Goal: Transaction & Acquisition: Subscribe to service/newsletter

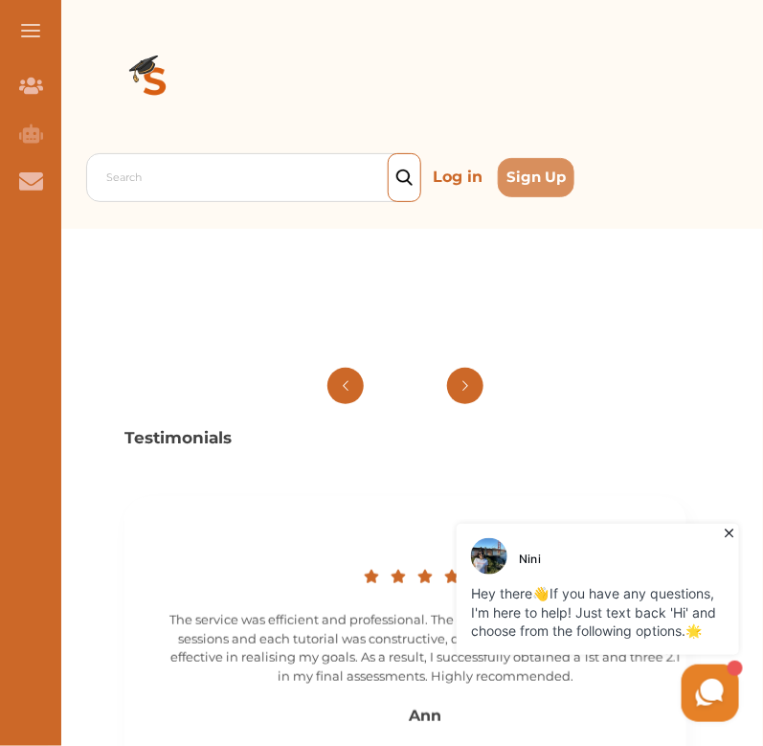
click at [727, 531] on icon at bounding box center [728, 532] width 9 height 9
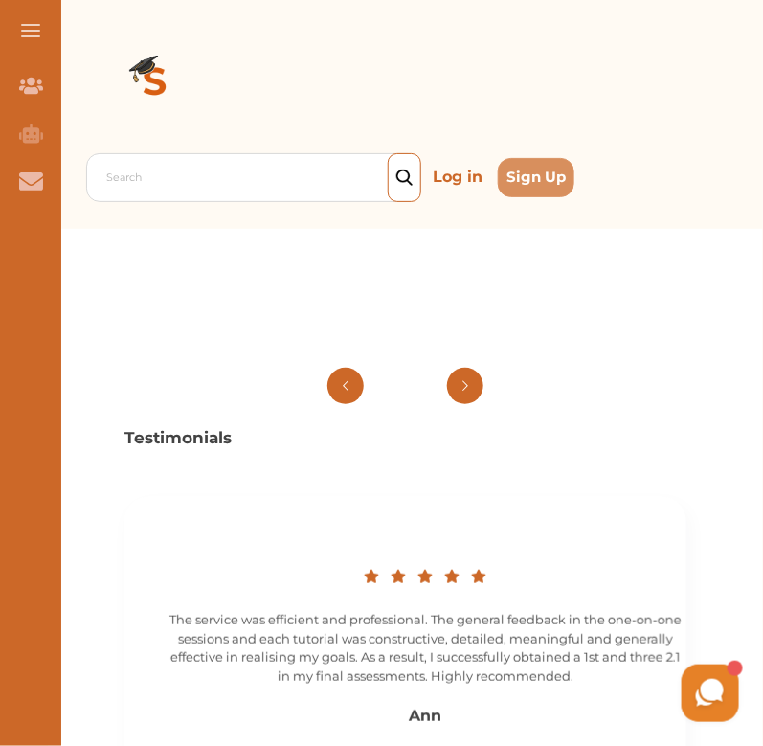
click at [37, 38] on button at bounding box center [30, 30] width 61 height 61
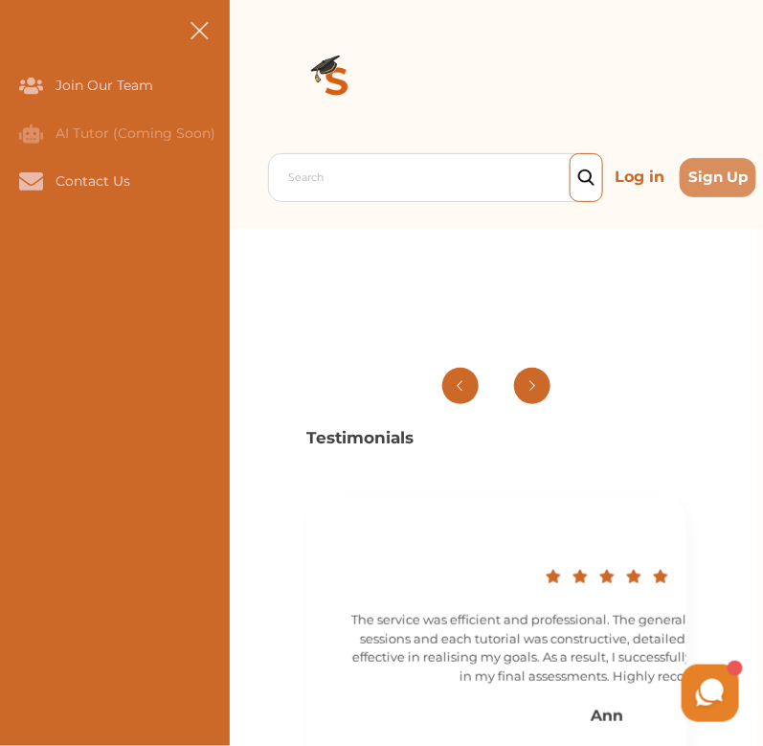
click at [194, 36] on span at bounding box center [200, 36] width 24 height 2
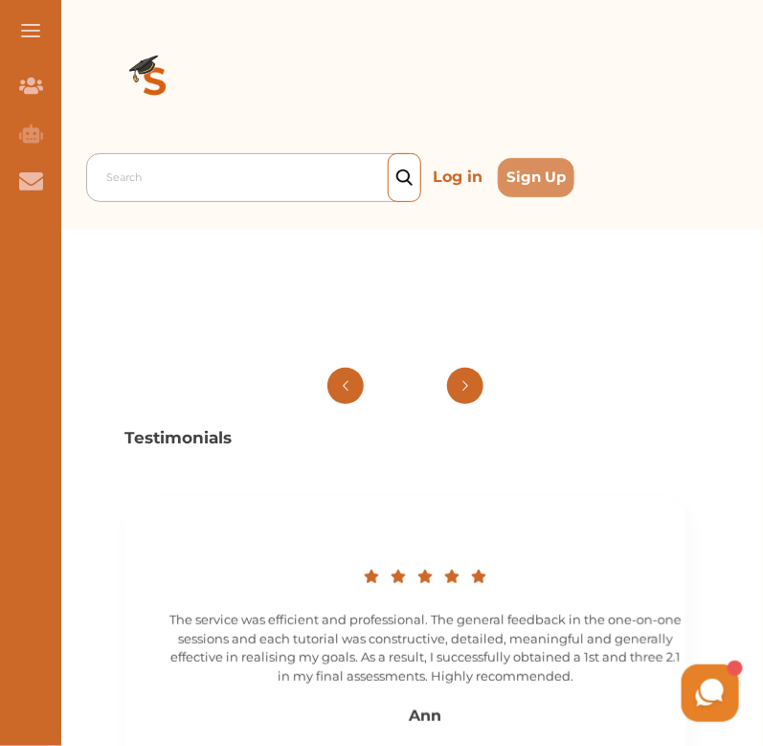
click at [267, 173] on div at bounding box center [258, 178] width 304 height 27
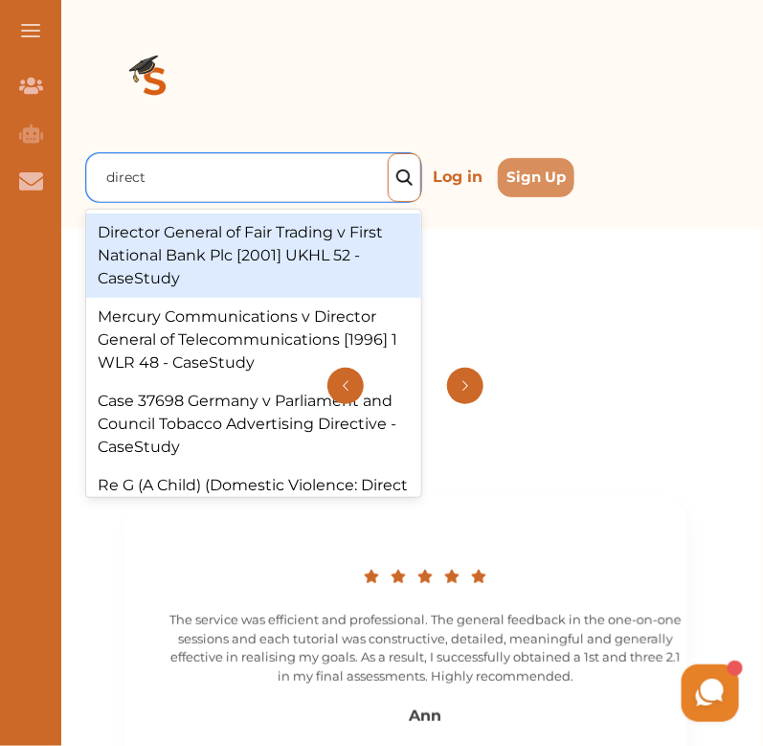
type input "directi"
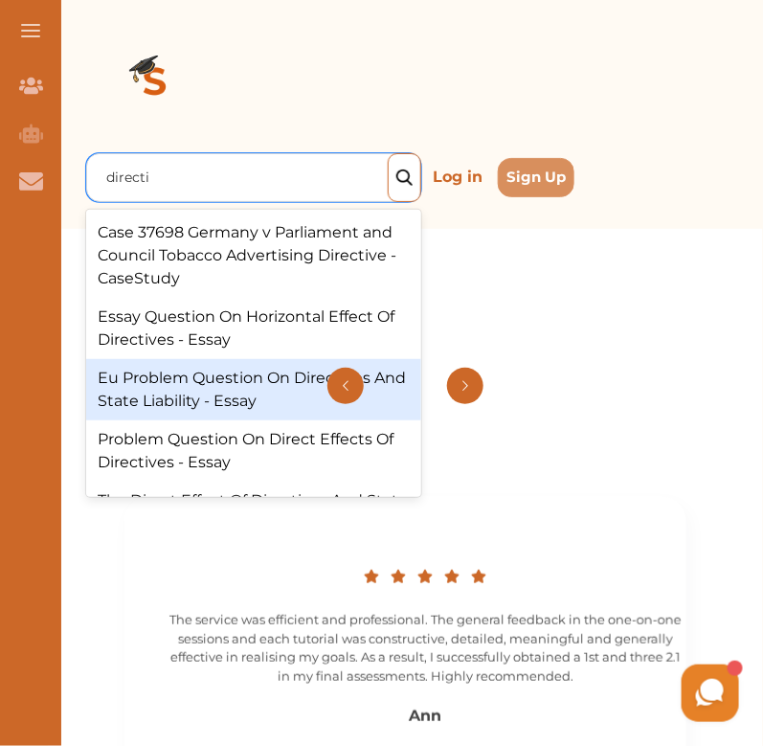
click at [128, 397] on div "Eu Problem Question On Directives And State Liability - Essay" at bounding box center [253, 389] width 335 height 61
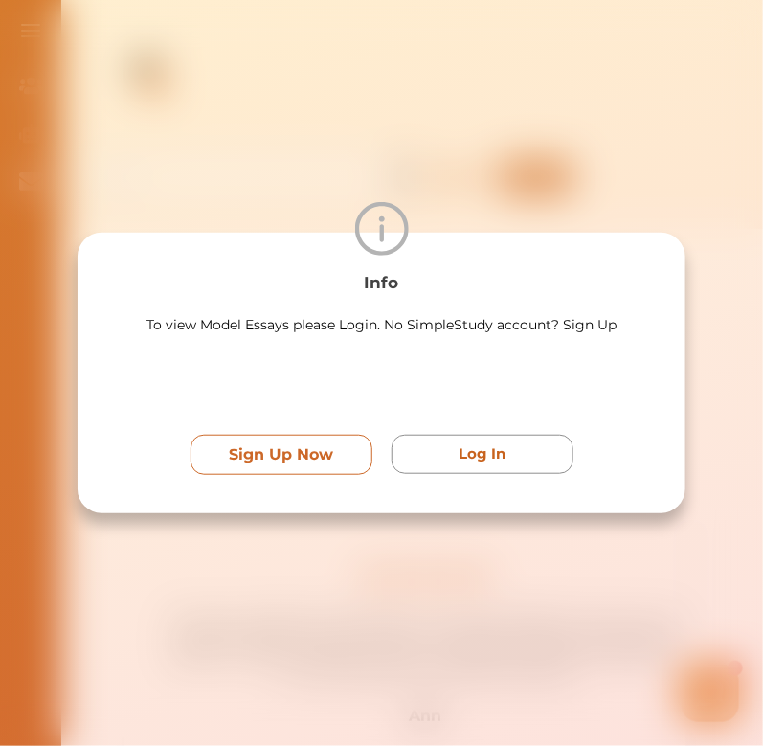
click at [344, 453] on button "Sign Up Now" at bounding box center [281, 455] width 182 height 40
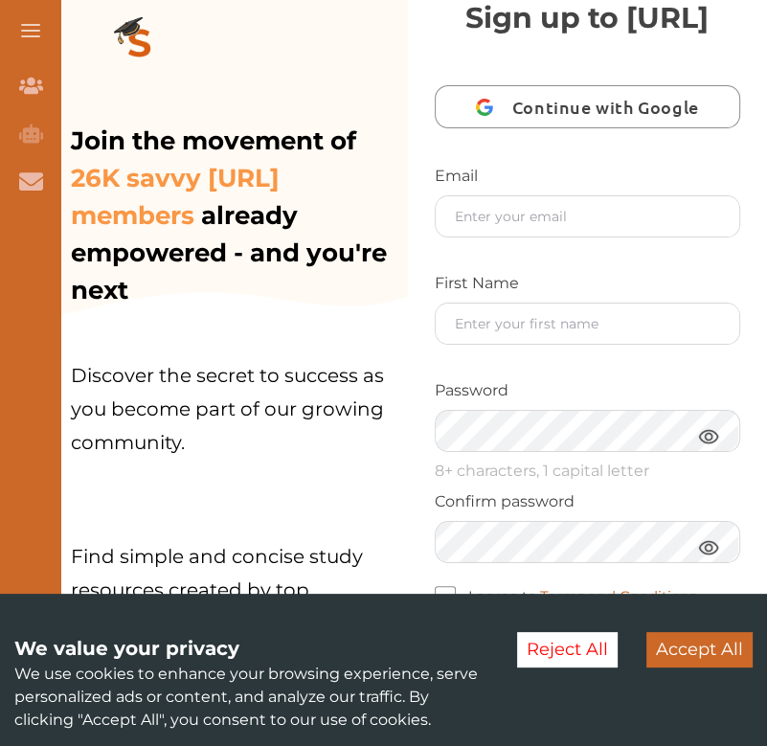
scroll to position [50, 0]
